Goal: Find specific page/section: Find specific page/section

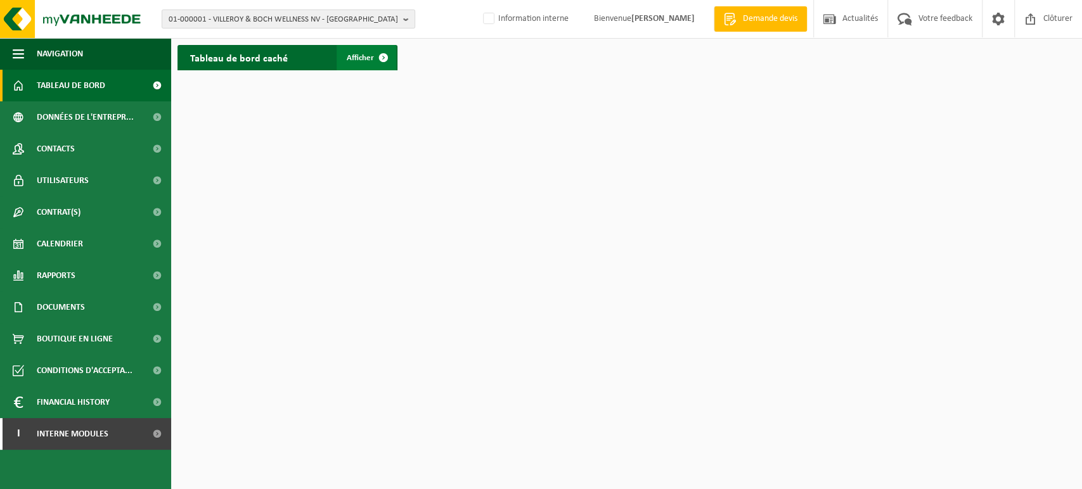
click at [372, 58] on span at bounding box center [383, 57] width 25 height 25
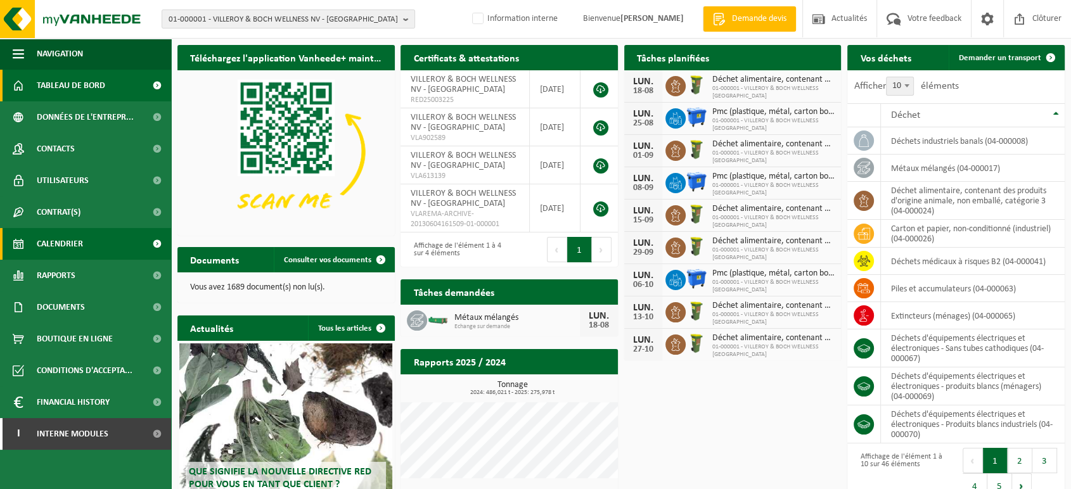
click at [92, 239] on link "Calendrier" at bounding box center [85, 244] width 171 height 32
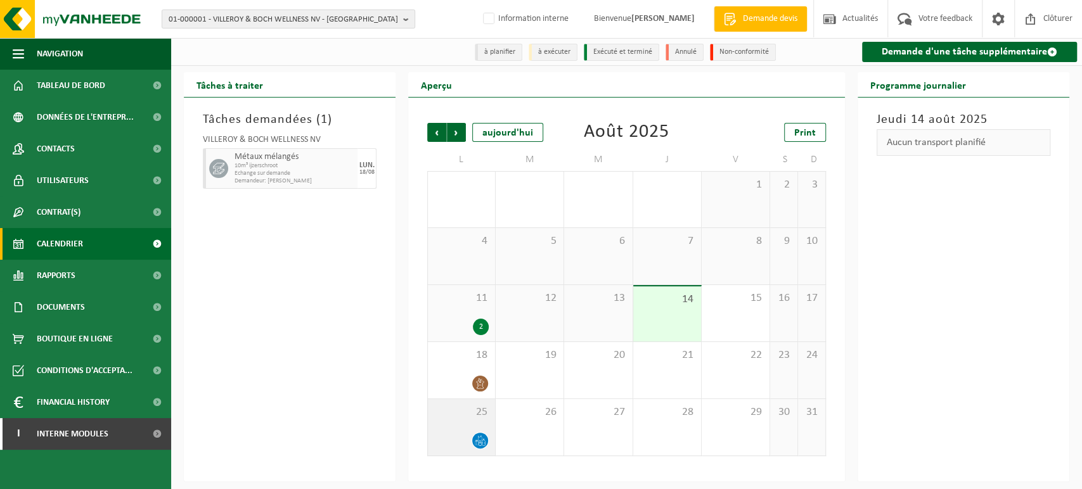
click at [457, 427] on div "25" at bounding box center [461, 427] width 67 height 56
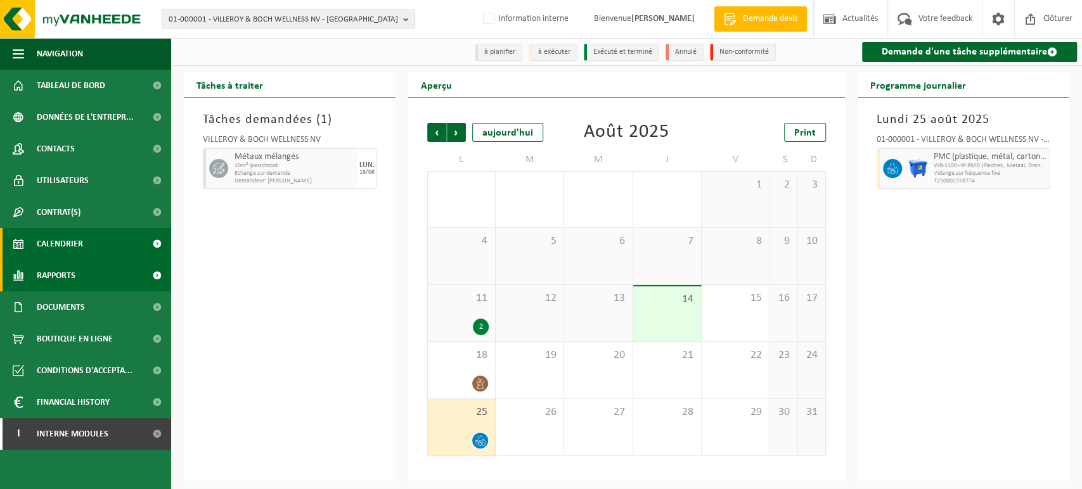
click at [129, 262] on link "Rapports" at bounding box center [85, 276] width 171 height 32
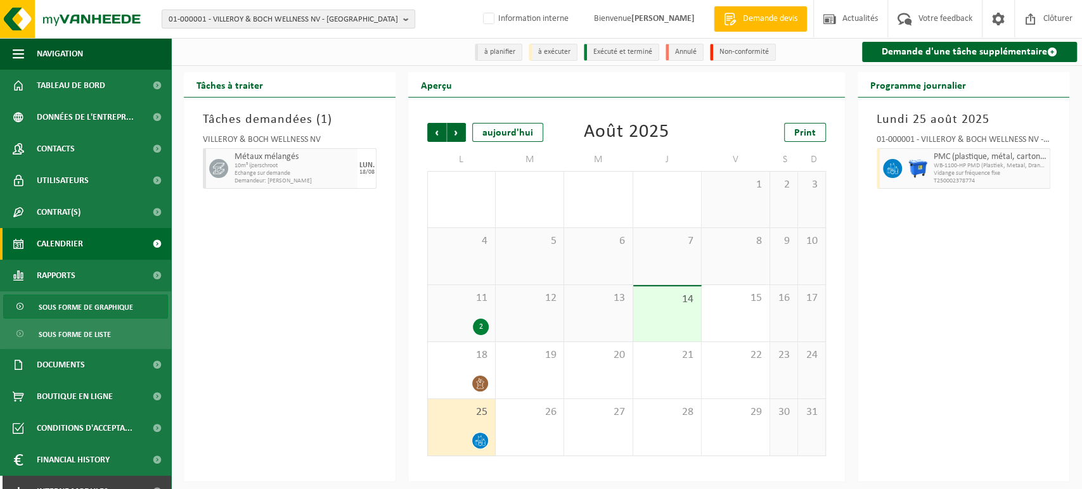
click at [116, 303] on span "Sous forme de graphique" at bounding box center [86, 307] width 94 height 24
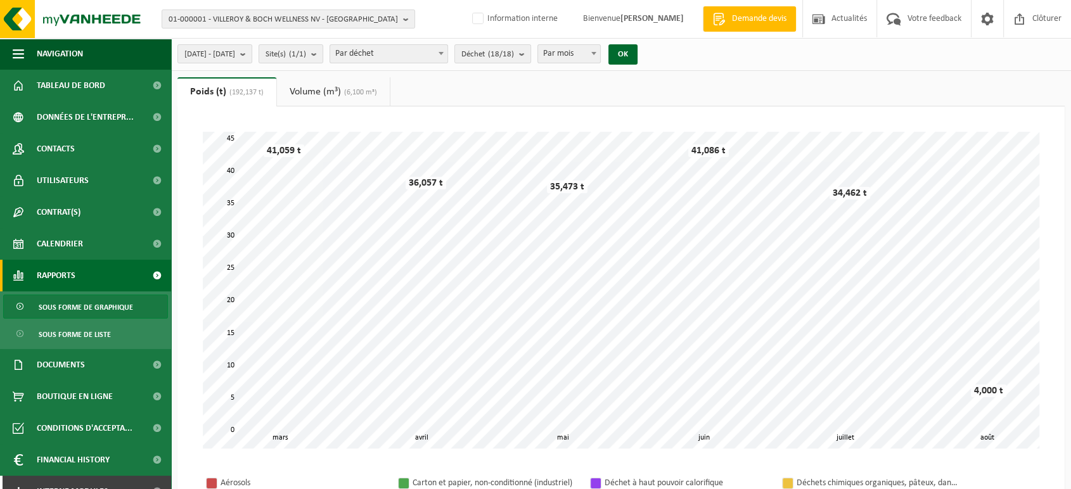
click at [134, 293] on ul "Sous forme de graphique Sous forme de liste" at bounding box center [85, 320] width 171 height 58
click at [67, 329] on span "Sous forme de liste" at bounding box center [75, 334] width 72 height 24
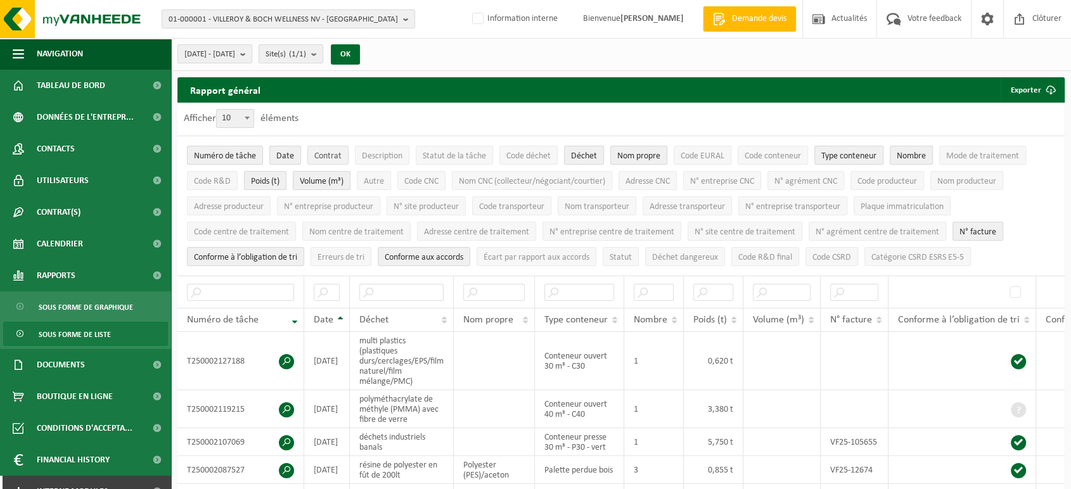
drag, startPoint x: 293, startPoint y: 155, endPoint x: 336, endPoint y: 147, distance: 43.9
click at [336, 147] on ul "Numéro de tâche Date Contrat Description Statut de la tâche Code déchet Déchet …" at bounding box center [620, 205] width 887 height 139
click at [51, 355] on span "Documents" at bounding box center [61, 365] width 48 height 32
